Goal: Information Seeking & Learning: Find specific fact

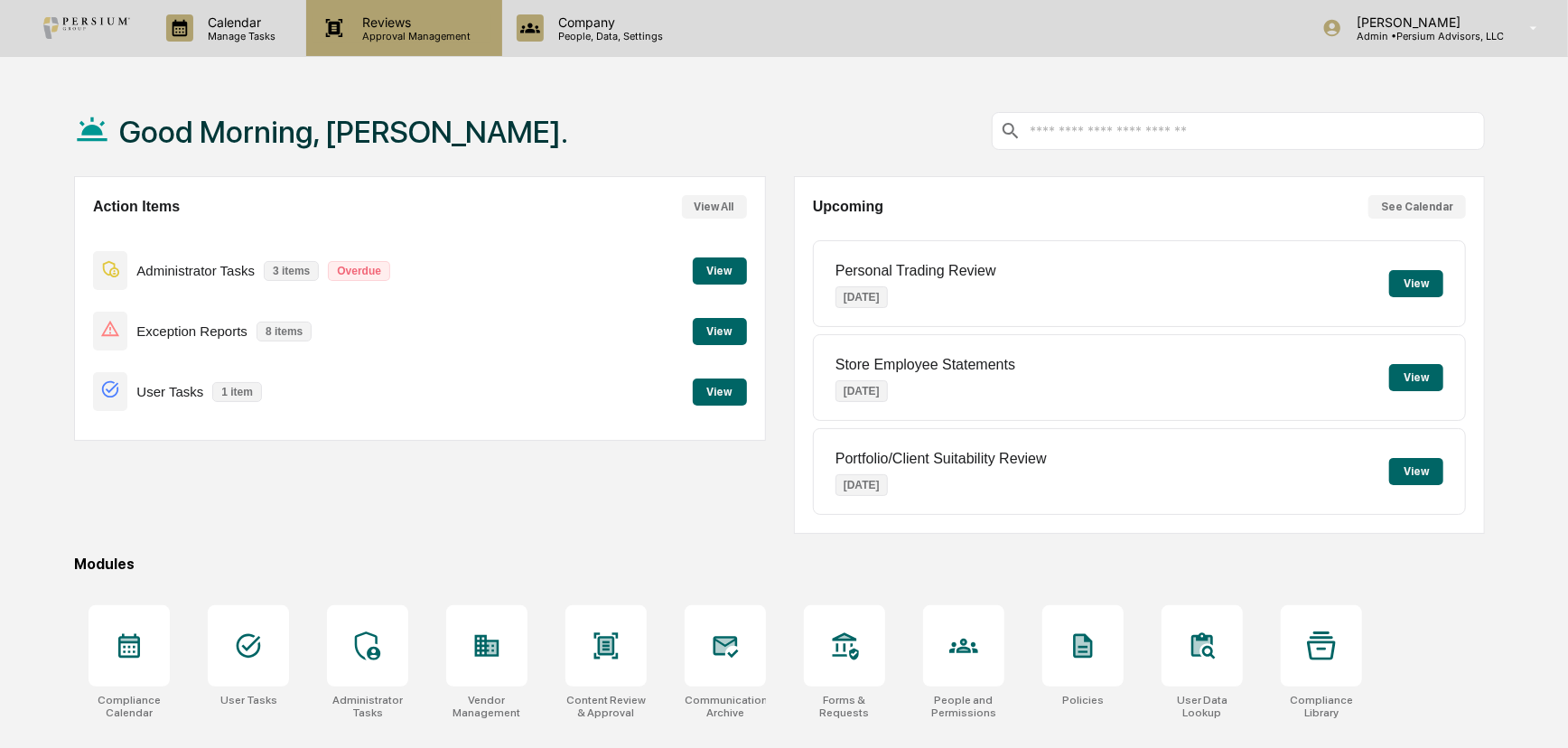
click at [420, 27] on p "Reviews" at bounding box center [415, 22] width 132 height 16
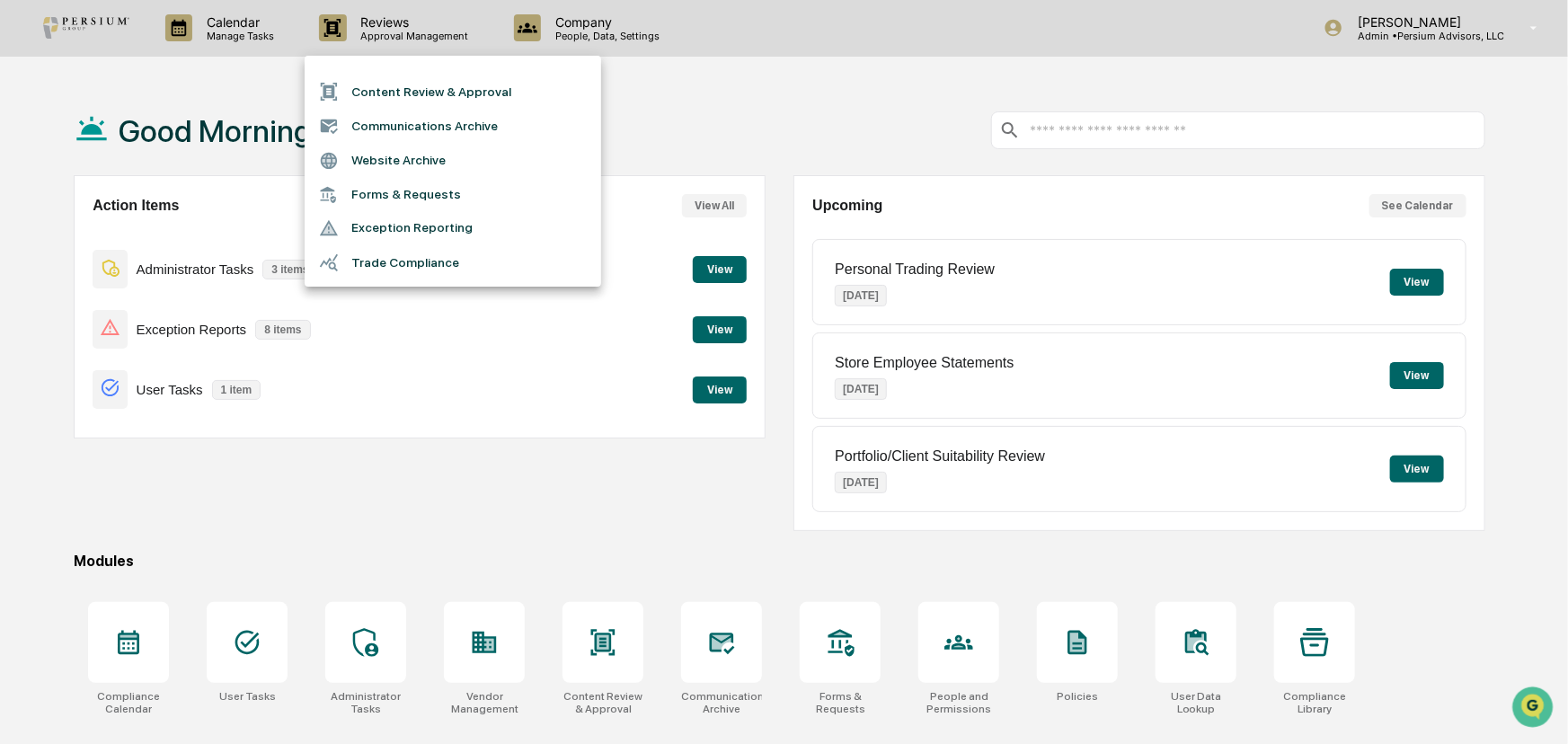
click at [553, 29] on div at bounding box center [784, 372] width 1568 height 744
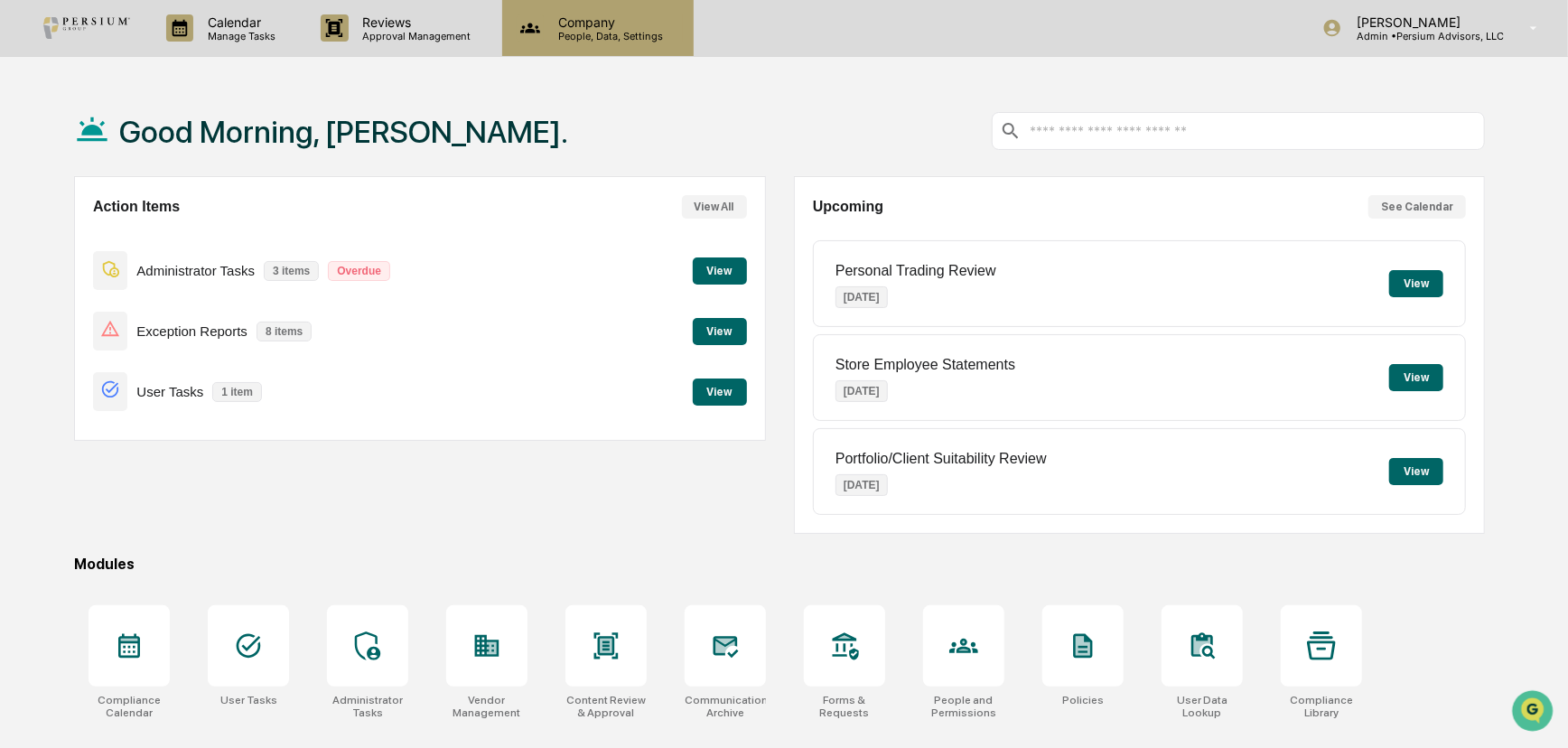
click at [622, 29] on p "People, Data, Settings" at bounding box center [608, 36] width 129 height 13
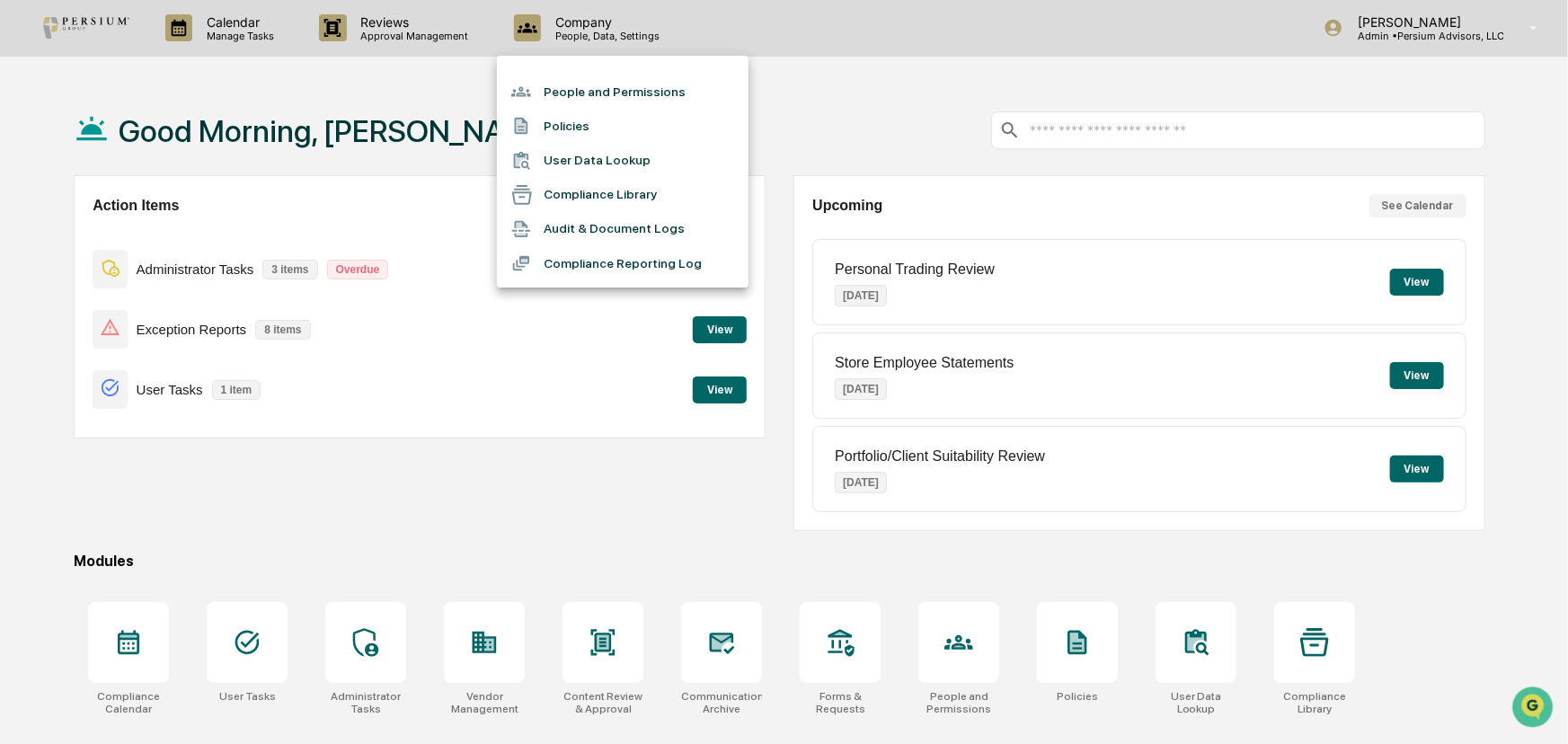
click at [595, 141] on li "Policies" at bounding box center [623, 125] width 252 height 34
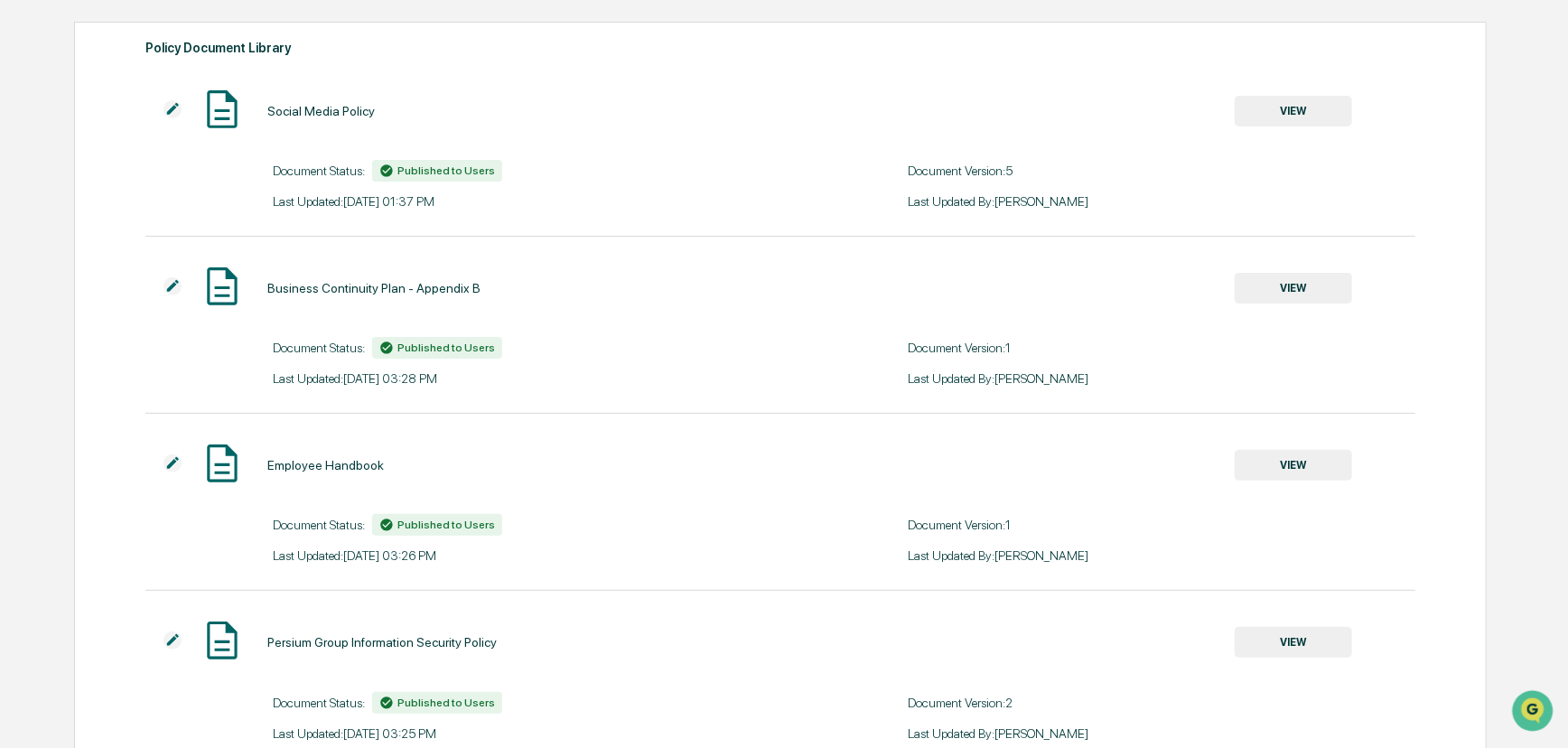
scroll to position [246, 0]
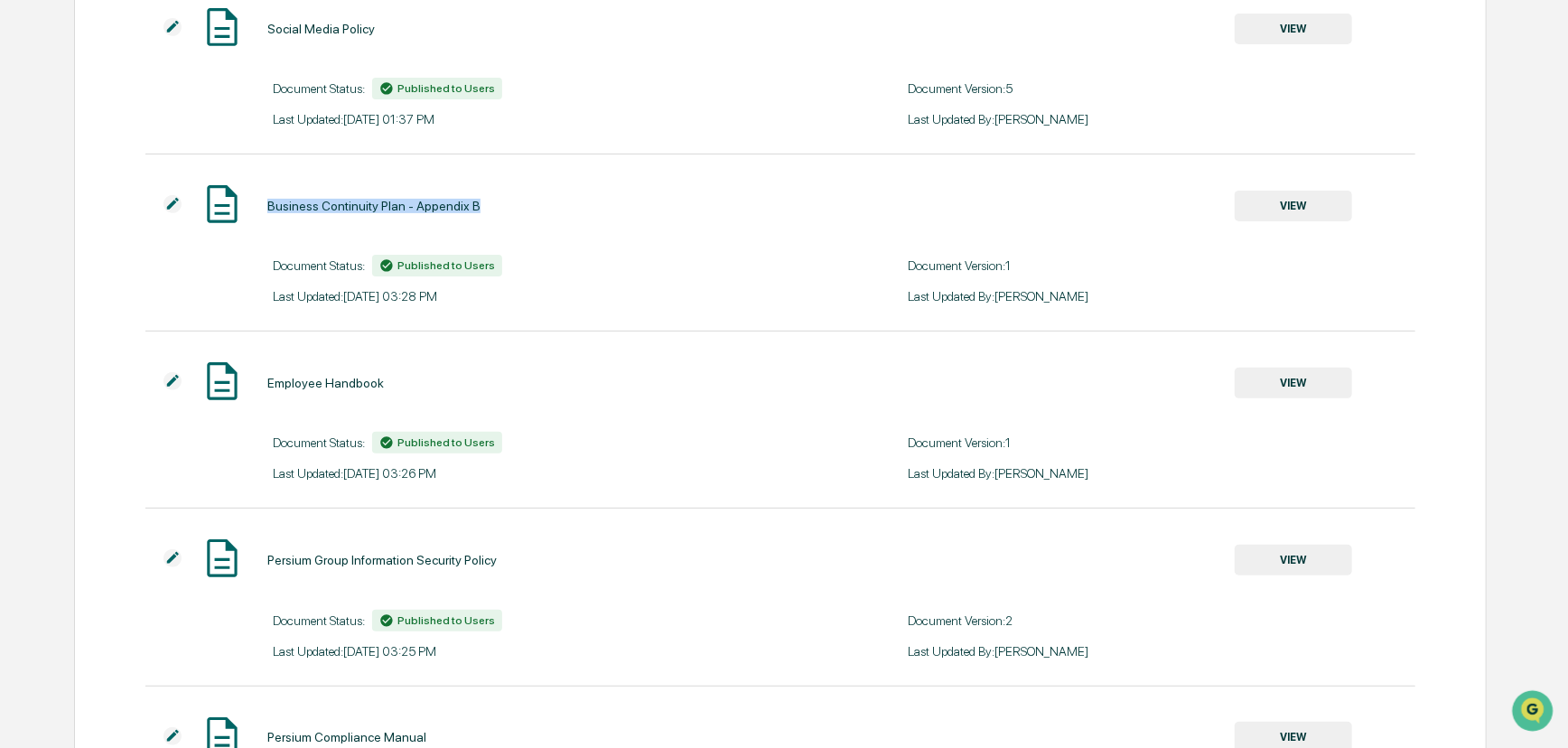
drag, startPoint x: 506, startPoint y: 209, endPoint x: 268, endPoint y: 198, distance: 238.3
click at [268, 198] on div "Business Continuity Plan - Appendix B VIEW" at bounding box center [748, 206] width 1207 height 48
copy div "Business Continuity Plan - Appendix B"
